Goal: Task Accomplishment & Management: Manage account settings

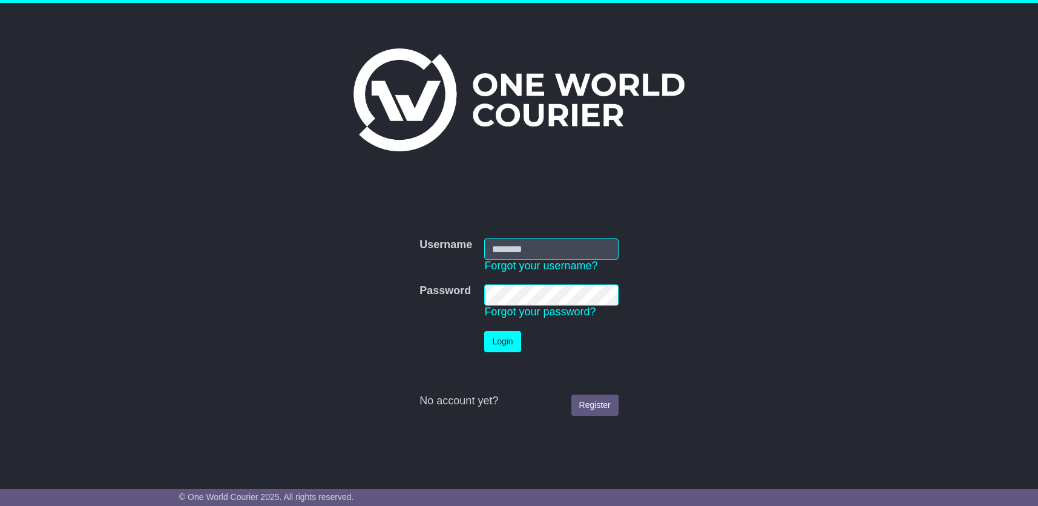
type input "**********"
drag, startPoint x: 0, startPoint y: 0, endPoint x: 510, endPoint y: 337, distance: 611.8
click at [510, 337] on button "Login" at bounding box center [502, 341] width 36 height 21
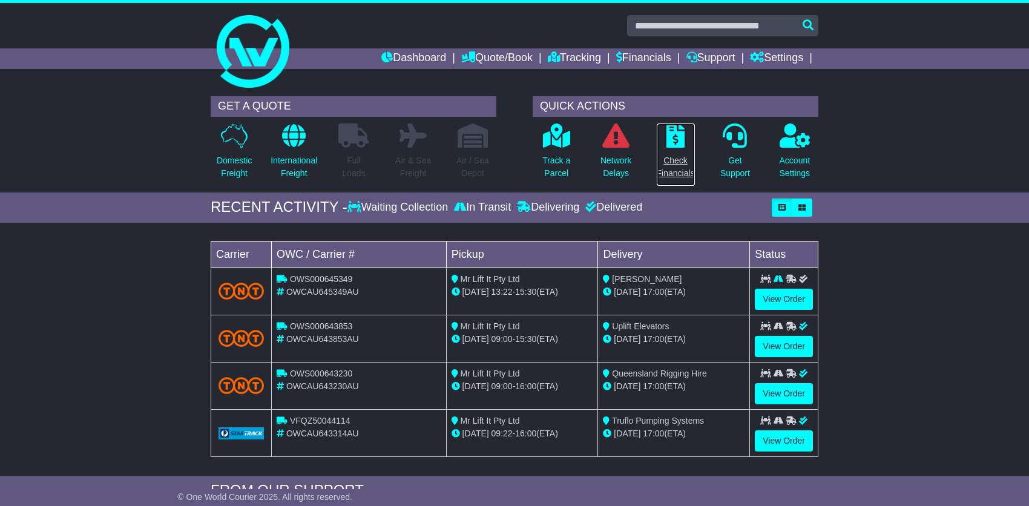
click at [682, 150] on link "Check Financials" at bounding box center [675, 155] width 39 height 64
